Goal: Task Accomplishment & Management: Complete application form

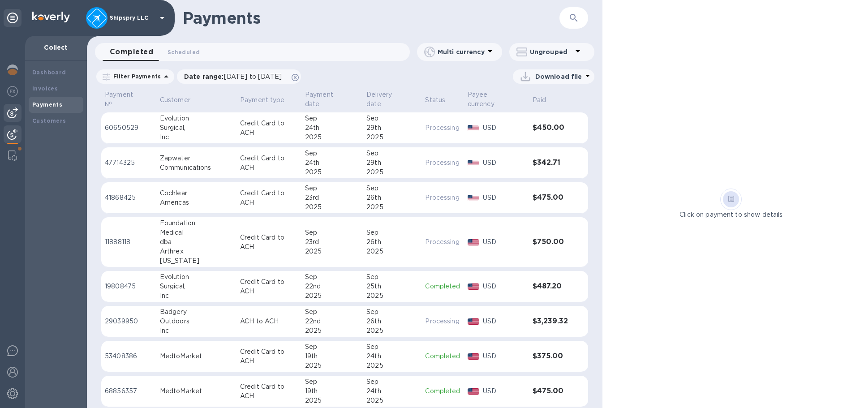
click at [9, 112] on img at bounding box center [12, 113] width 11 height 11
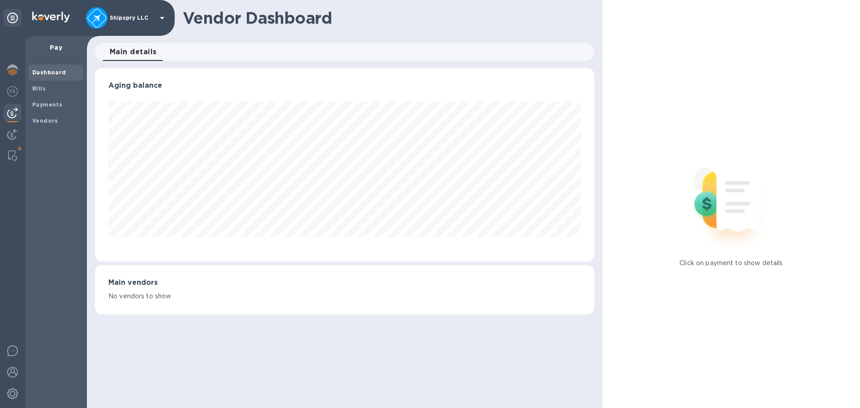
scroll to position [194, 499]
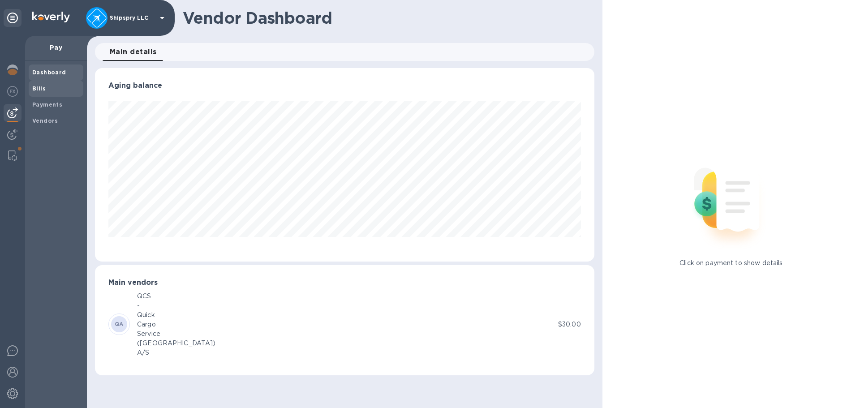
click at [46, 88] on span "Bills" at bounding box center [55, 88] width 47 height 9
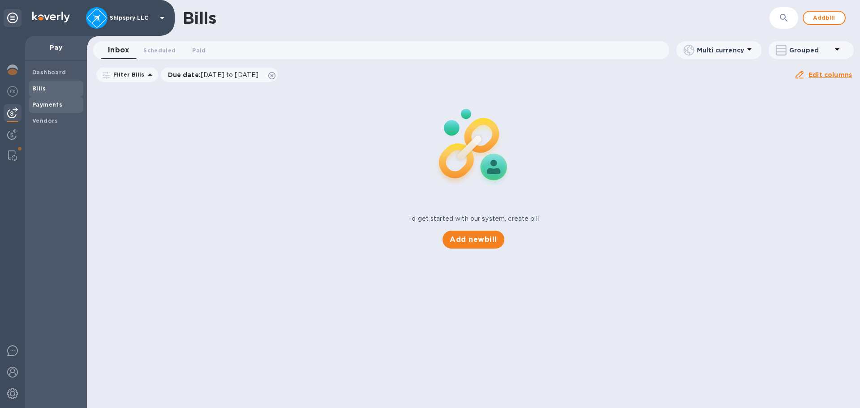
click at [48, 107] on b "Payments" at bounding box center [47, 104] width 30 height 7
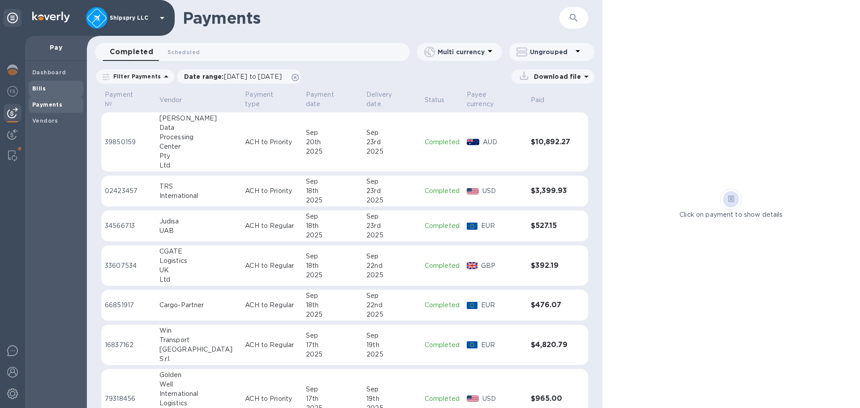
click at [42, 86] on b "Bills" at bounding box center [38, 88] width 13 height 7
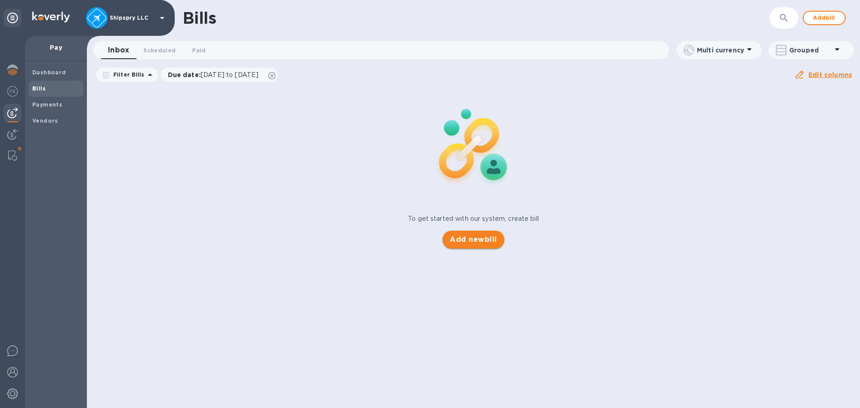
click at [462, 237] on span "Add new bill" at bounding box center [473, 239] width 47 height 11
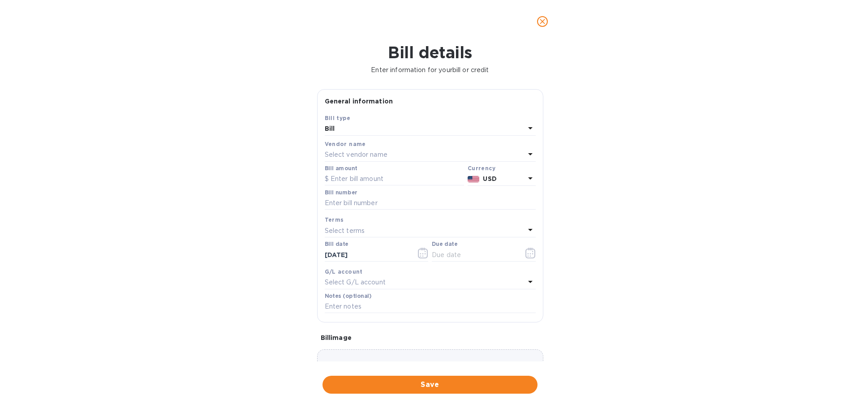
click at [360, 155] on p "Select vendor name" at bounding box center [356, 154] width 63 height 9
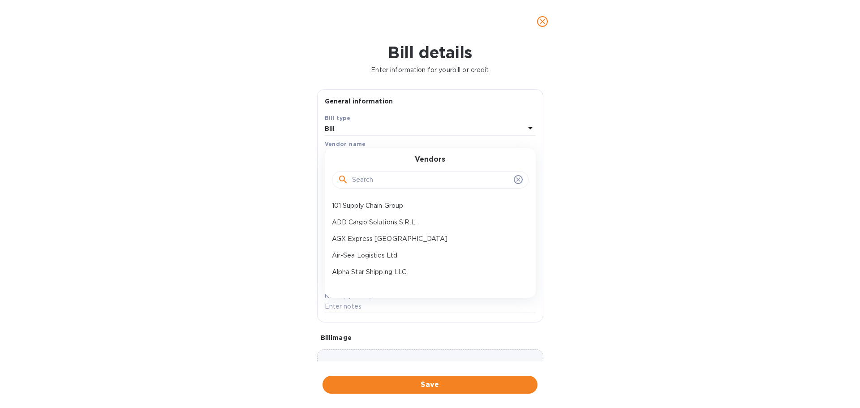
click at [372, 182] on input "text" at bounding box center [431, 179] width 158 height 13
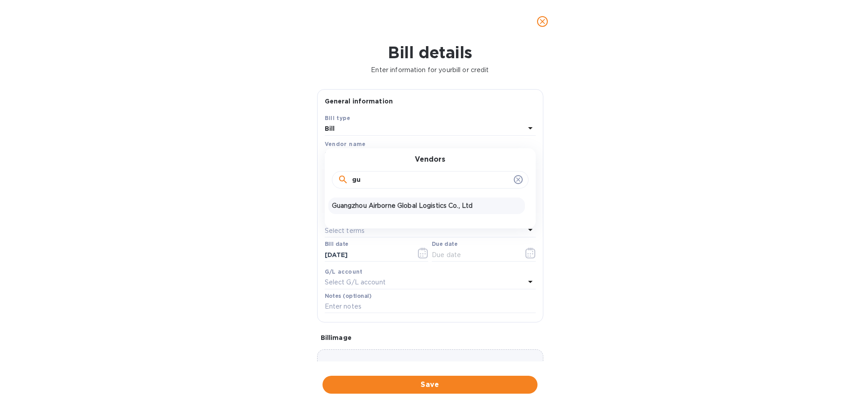
type input "gu"
click at [377, 209] on p "Guangzhou Airborne Global Logistics Co., Ltd" at bounding box center [427, 205] width 190 height 9
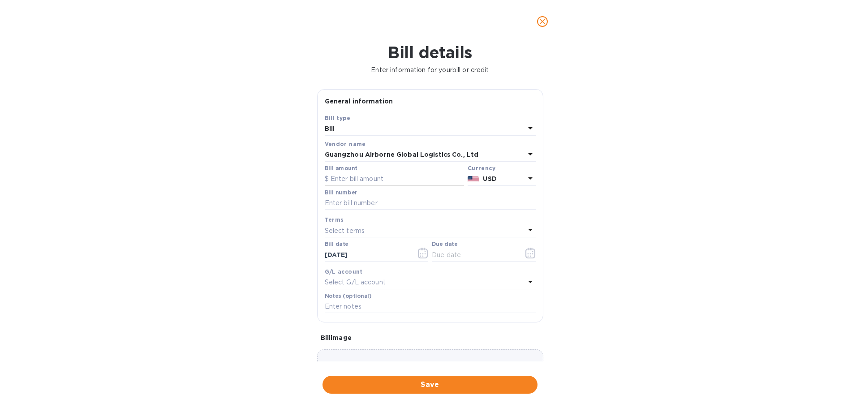
click at [366, 180] on input "text" at bounding box center [394, 178] width 139 height 13
type input "17,931.84"
click at [358, 204] on input "text" at bounding box center [430, 203] width 211 height 13
type input "CANZD25080045-25090015"
click at [419, 251] on icon "button" at bounding box center [423, 253] width 10 height 11
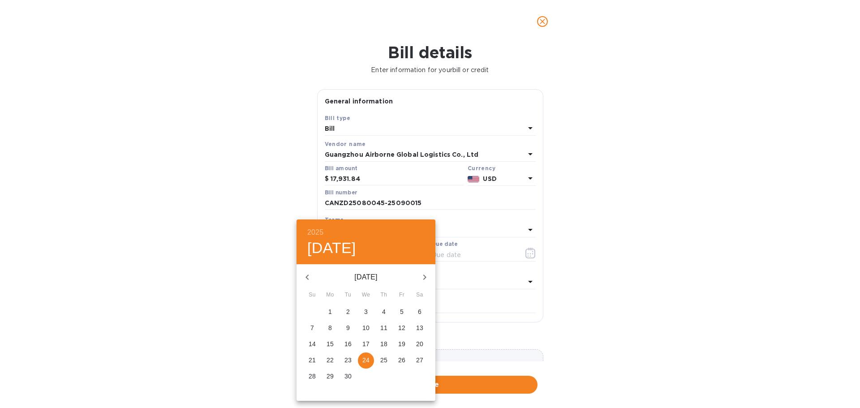
drag, startPoint x: 312, startPoint y: 279, endPoint x: 303, endPoint y: 273, distance: 11.1
click at [310, 277] on icon "button" at bounding box center [307, 277] width 11 height 11
drag, startPoint x: 330, startPoint y: 327, endPoint x: 252, endPoint y: 294, distance: 85.1
click at [330, 327] on p "4" at bounding box center [330, 327] width 4 height 9
type input "[DATE]"
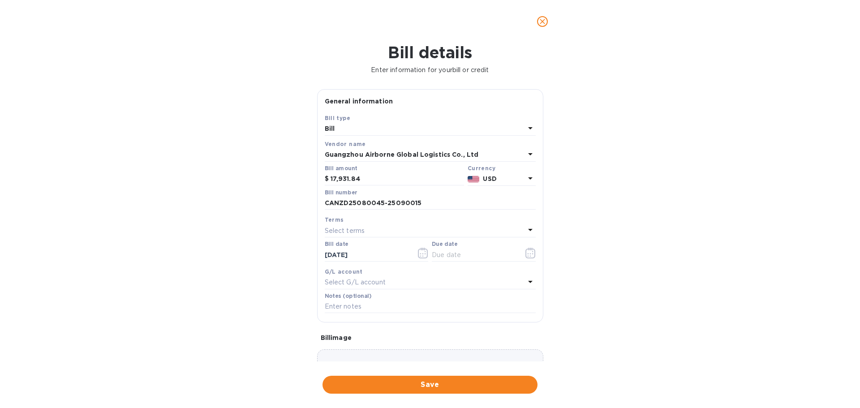
click at [375, 233] on div "Select terms" at bounding box center [425, 230] width 200 height 13
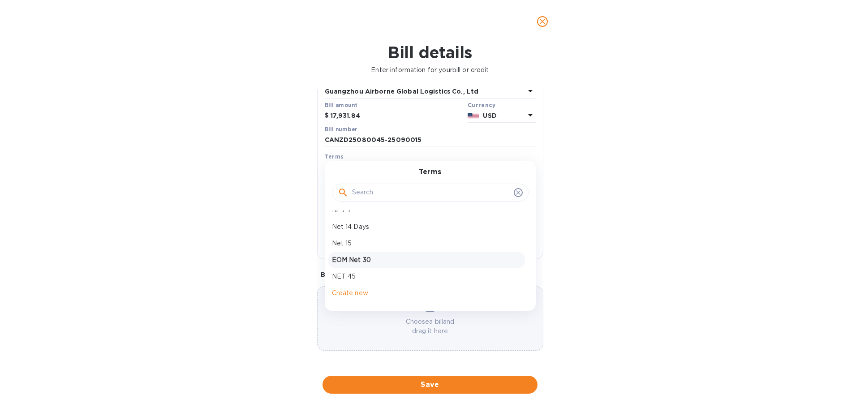
scroll to position [96, 0]
click at [382, 249] on div "EOM Net 30" at bounding box center [426, 255] width 197 height 17
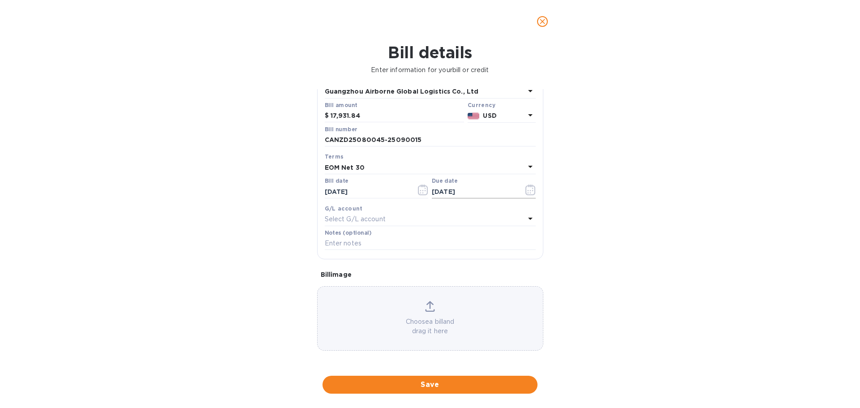
click at [530, 191] on icon "button" at bounding box center [531, 190] width 10 height 11
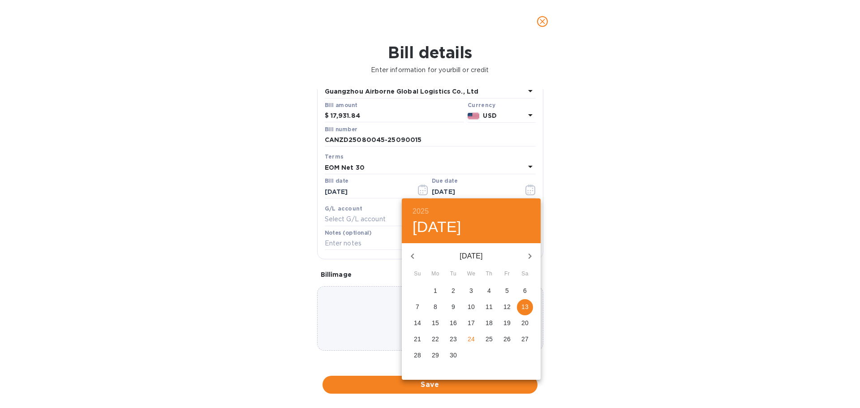
click at [456, 355] on p "30" at bounding box center [453, 355] width 7 height 9
type input "[DATE]"
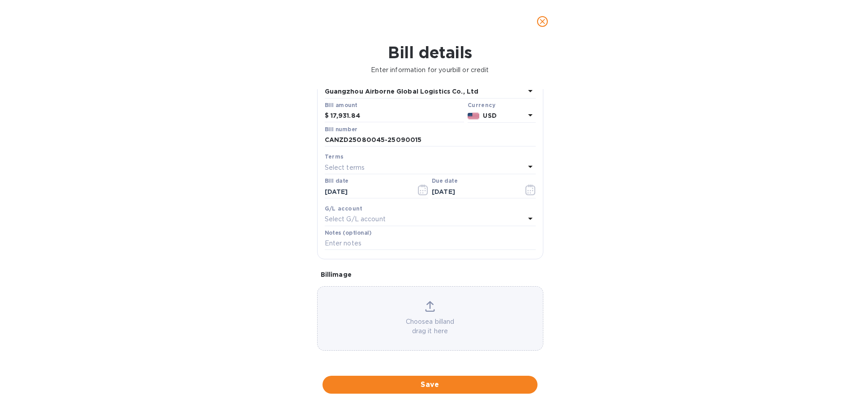
click at [434, 227] on div "G/L account Select G/L account" at bounding box center [430, 215] width 215 height 26
click at [378, 219] on p "Select G/L account" at bounding box center [355, 219] width 61 height 9
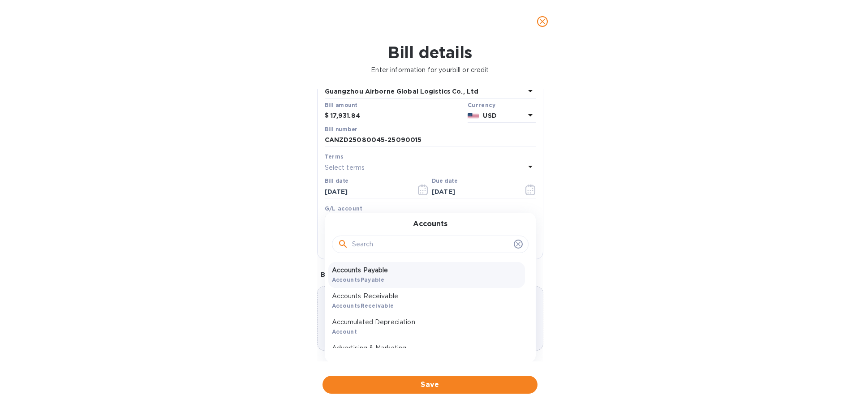
click at [365, 275] on p "Accounts Payable" at bounding box center [427, 270] width 190 height 9
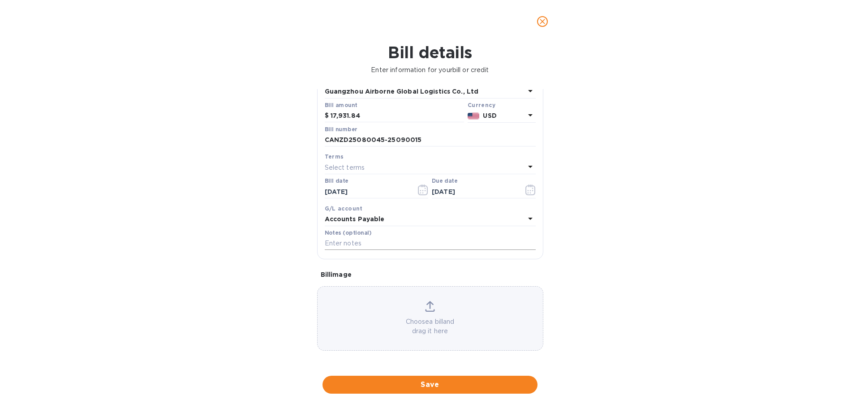
click at [361, 241] on input "text" at bounding box center [430, 243] width 211 height 13
type input "25080045, 25080148, 25080013, 250880085, 25080094, 25080253, 25080241, 25508024…"
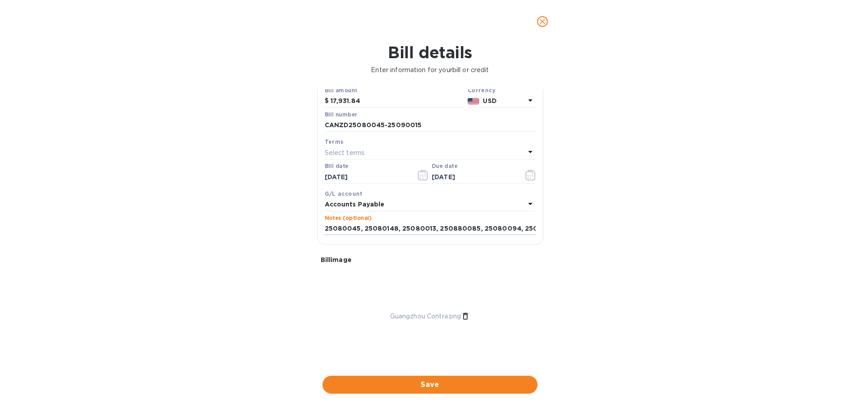
scroll to position [90, 0]
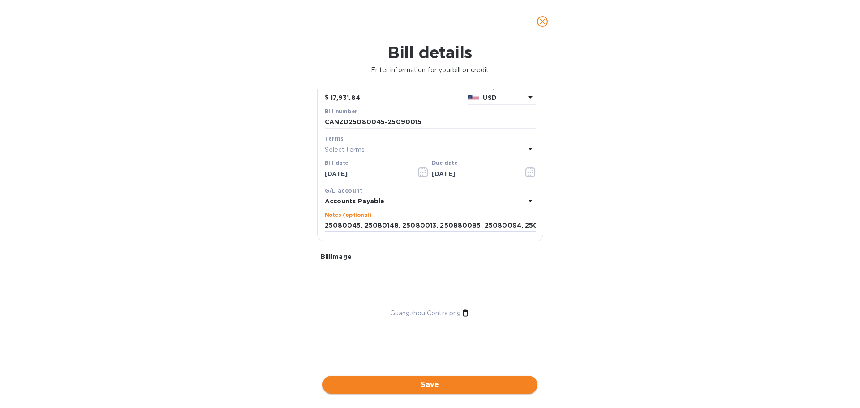
click at [427, 388] on span "Save" at bounding box center [430, 384] width 201 height 11
